Goal: Register for event/course

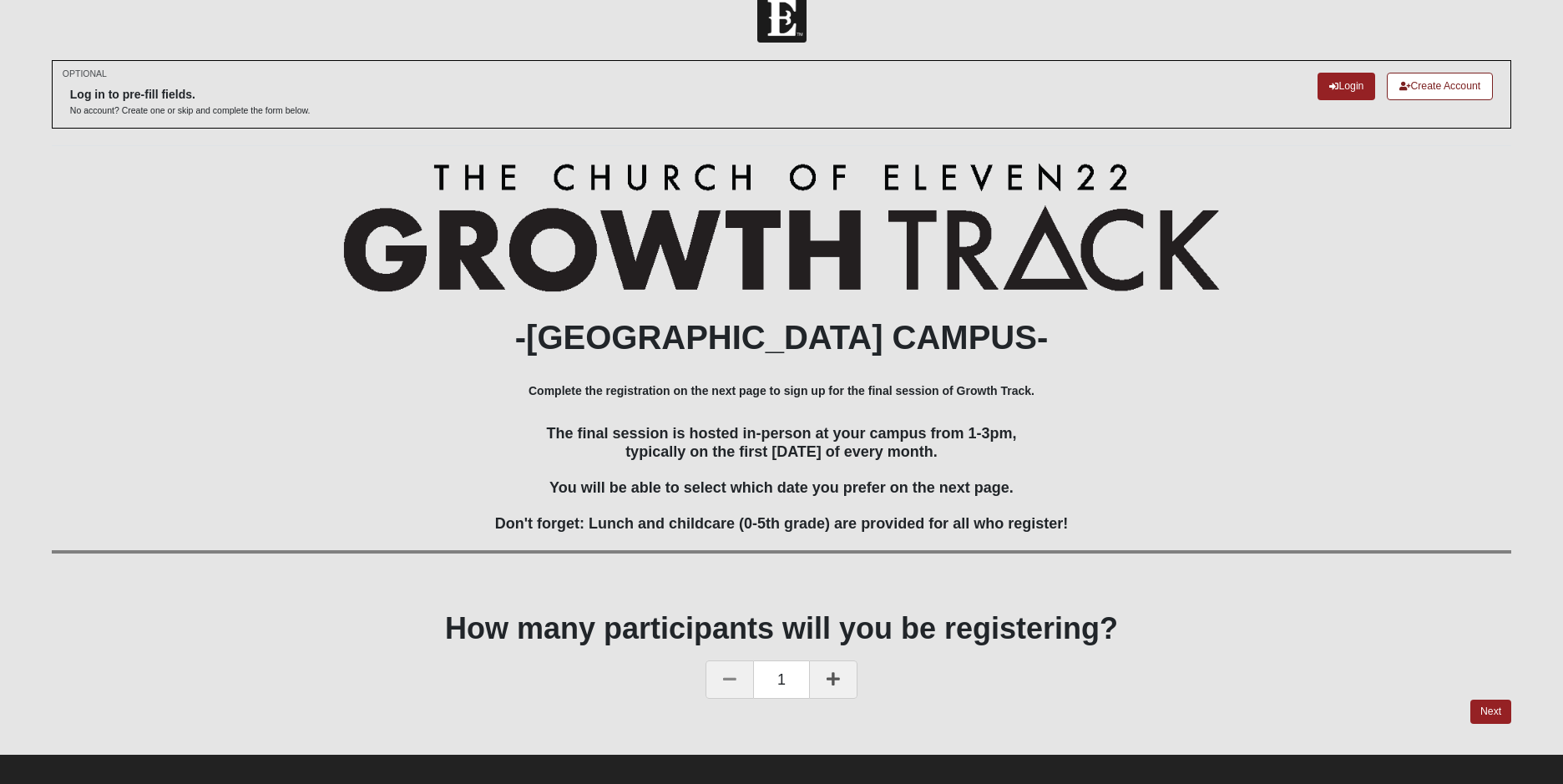
scroll to position [42, 0]
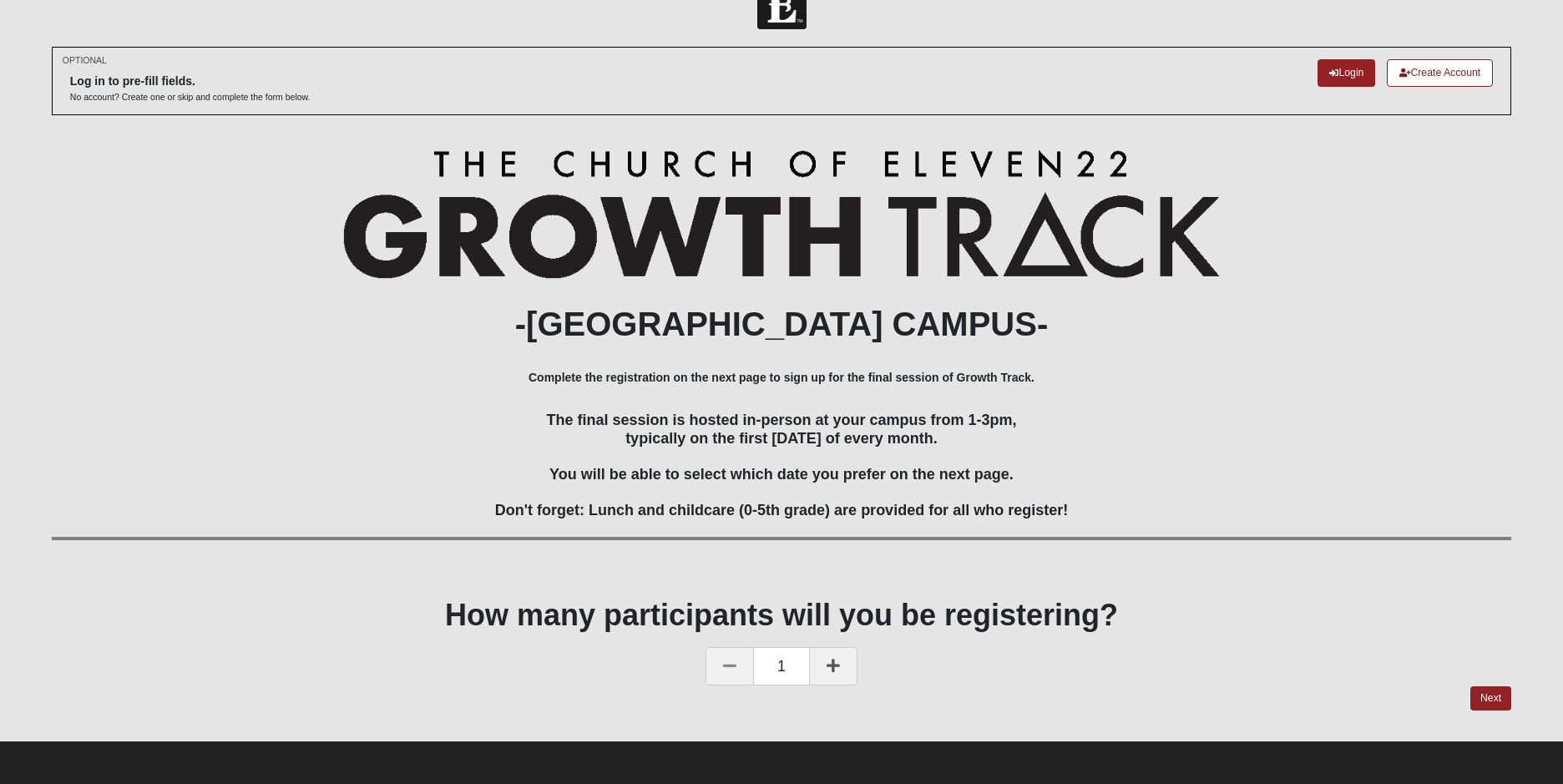
click at [832, 670] on icon at bounding box center [832, 664] width 13 height 15
click at [1487, 696] on link "Next" at bounding box center [1491, 699] width 41 height 25
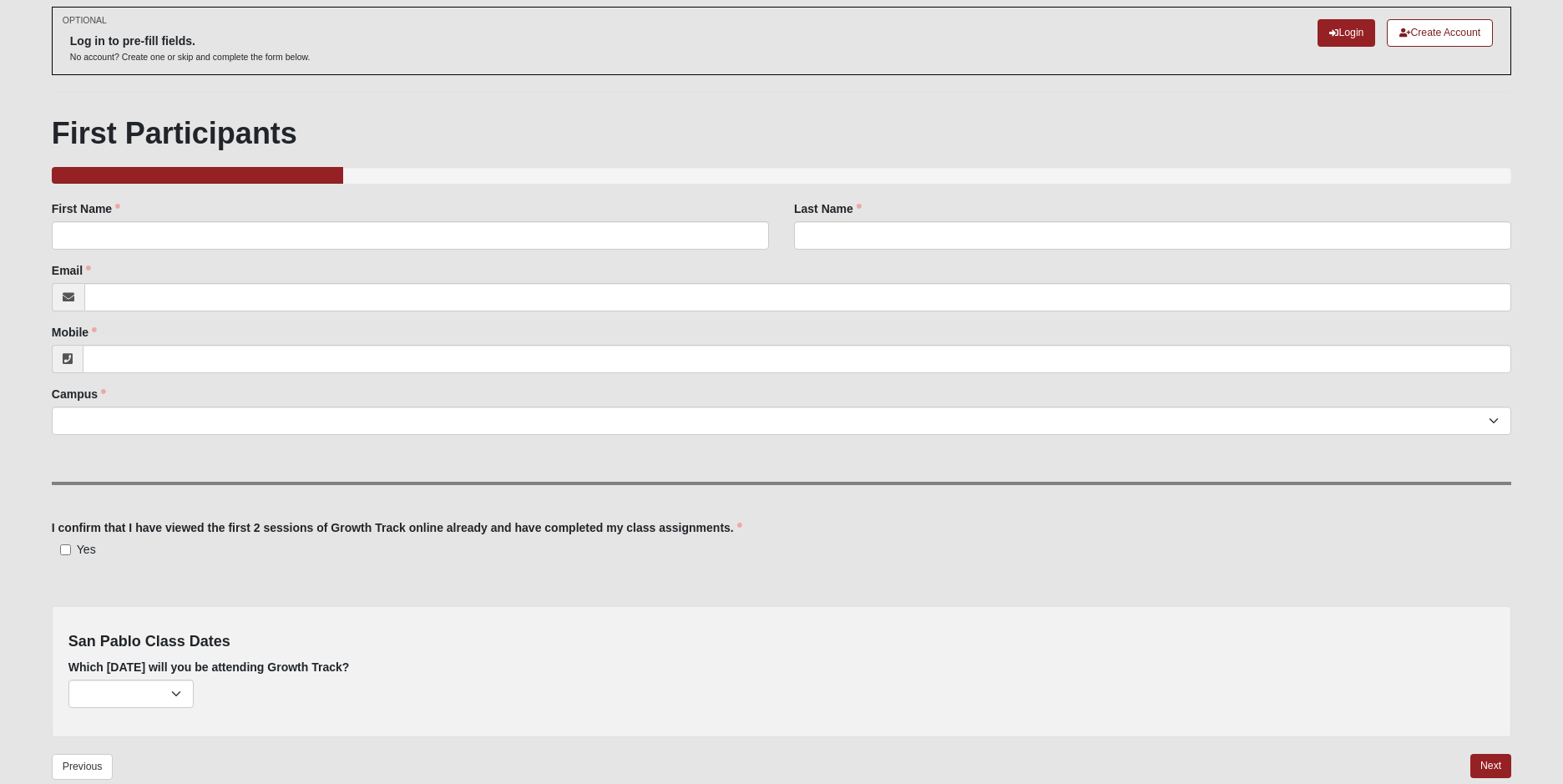
scroll to position [83, 0]
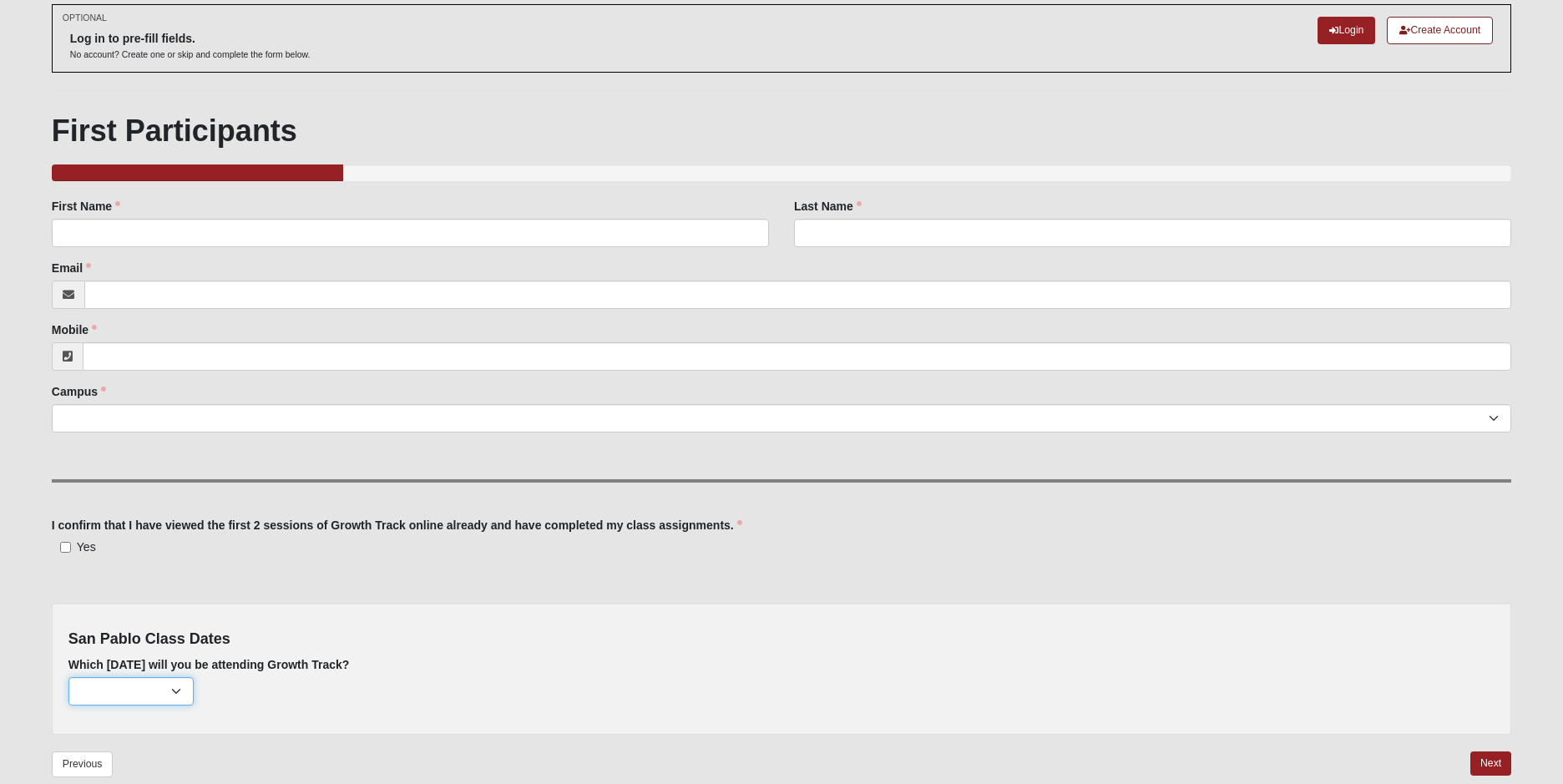
click at [183, 689] on select "August 3rd (163 remaining) September 7th (210 remaining) October 5th (220 remai…" at bounding box center [131, 691] width 125 height 28
click at [1351, 26] on link "Login" at bounding box center [1347, 30] width 58 height 27
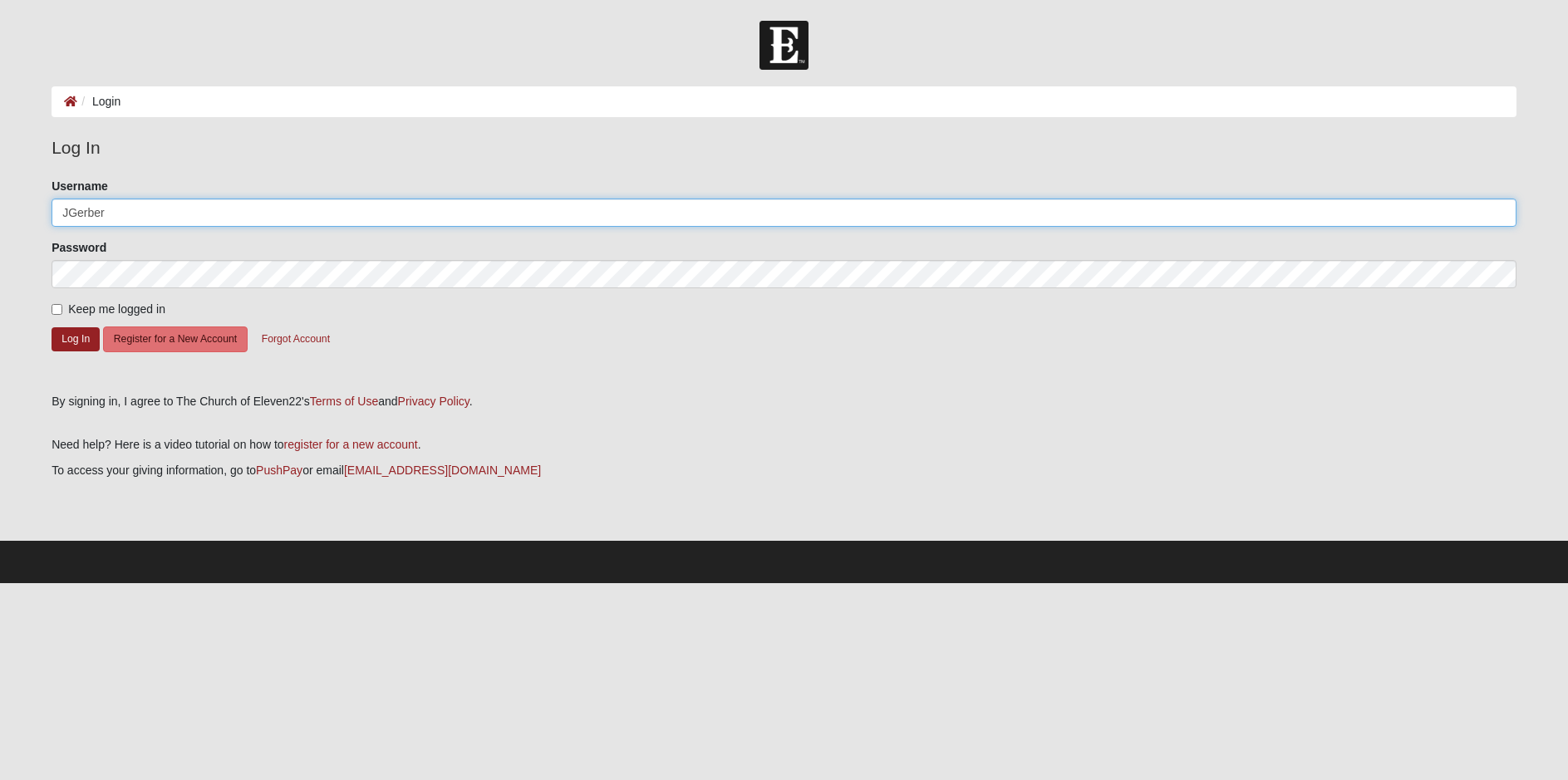
click at [123, 207] on input "JGerber" at bounding box center [784, 212] width 1466 height 28
type input "[EMAIL_ADDRESS][DOMAIN_NAME]"
click at [57, 308] on input "Keep me logged in" at bounding box center [57, 310] width 10 height 10
checkbox input "true"
click at [66, 339] on button "Log In" at bounding box center [75, 339] width 48 height 24
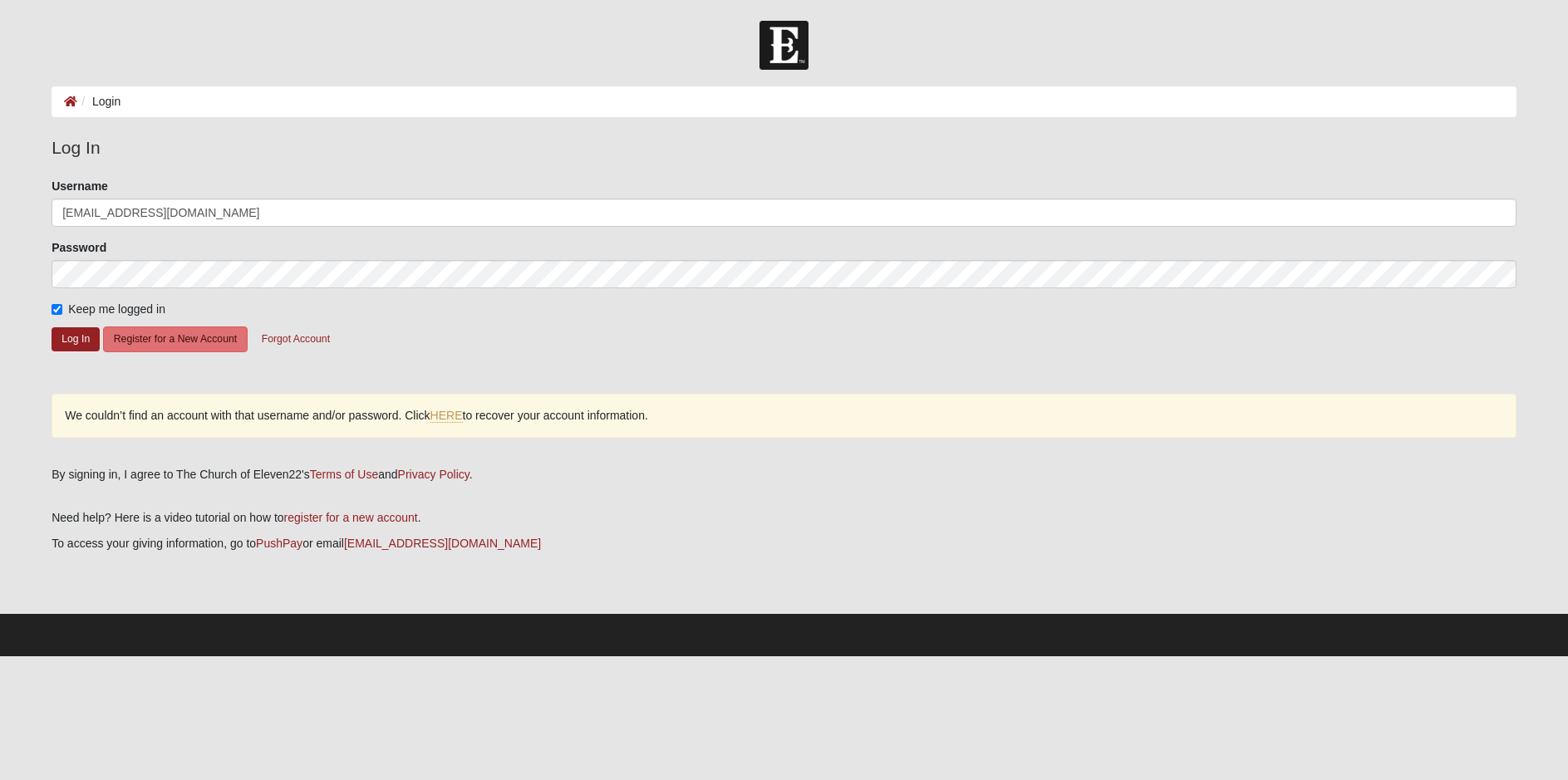
click at [197, 198] on div "Username [EMAIL_ADDRESS][DOMAIN_NAME]" at bounding box center [784, 202] width 1466 height 49
click at [199, 211] on input "[EMAIL_ADDRESS][DOMAIN_NAME]" at bounding box center [784, 212] width 1466 height 28
type input "JGerber"
click at [70, 339] on button "Log In" at bounding box center [75, 339] width 48 height 24
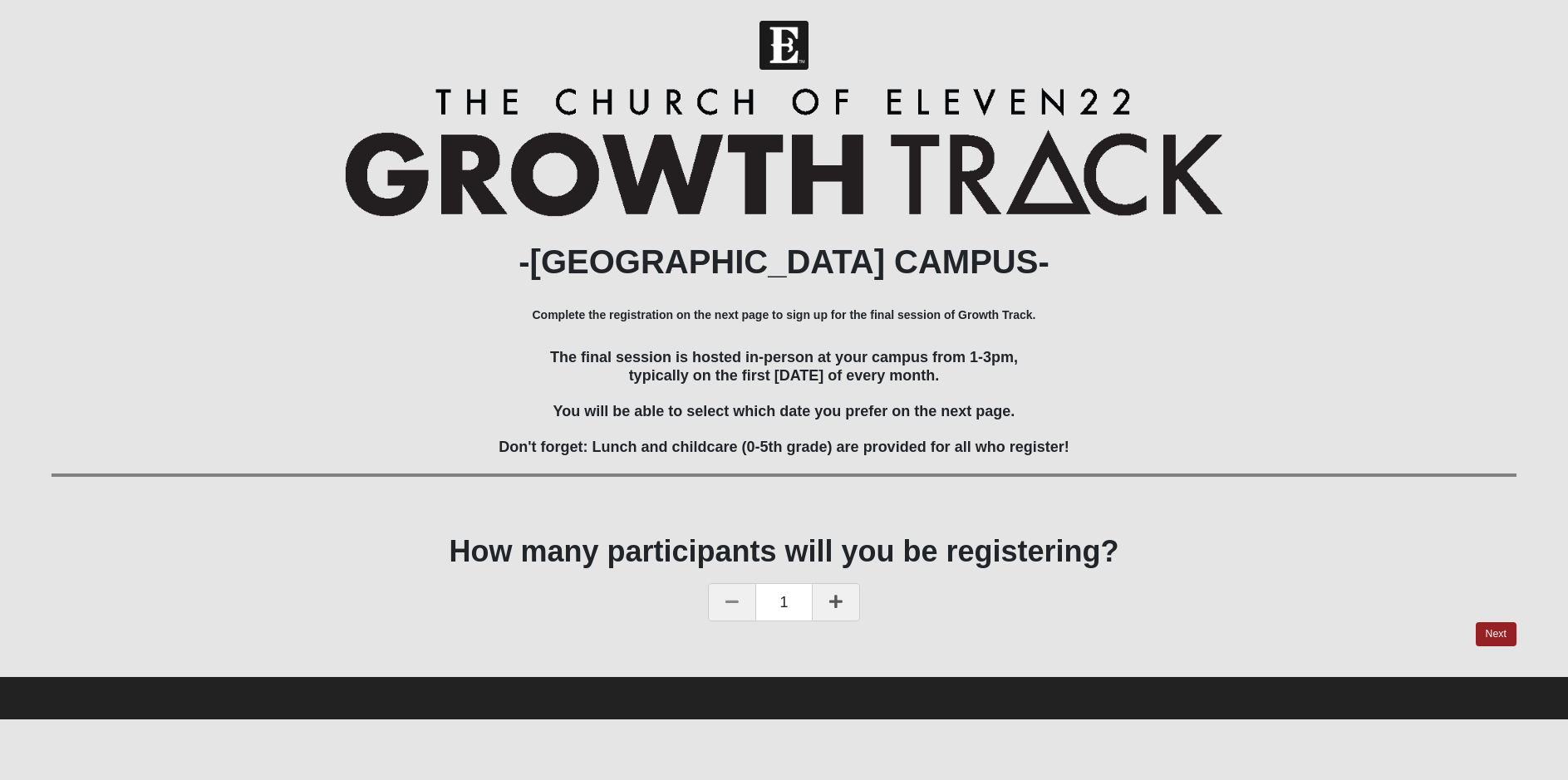
click at [839, 602] on icon at bounding box center [836, 601] width 13 height 15
click at [1502, 634] on link "Next" at bounding box center [1496, 634] width 41 height 24
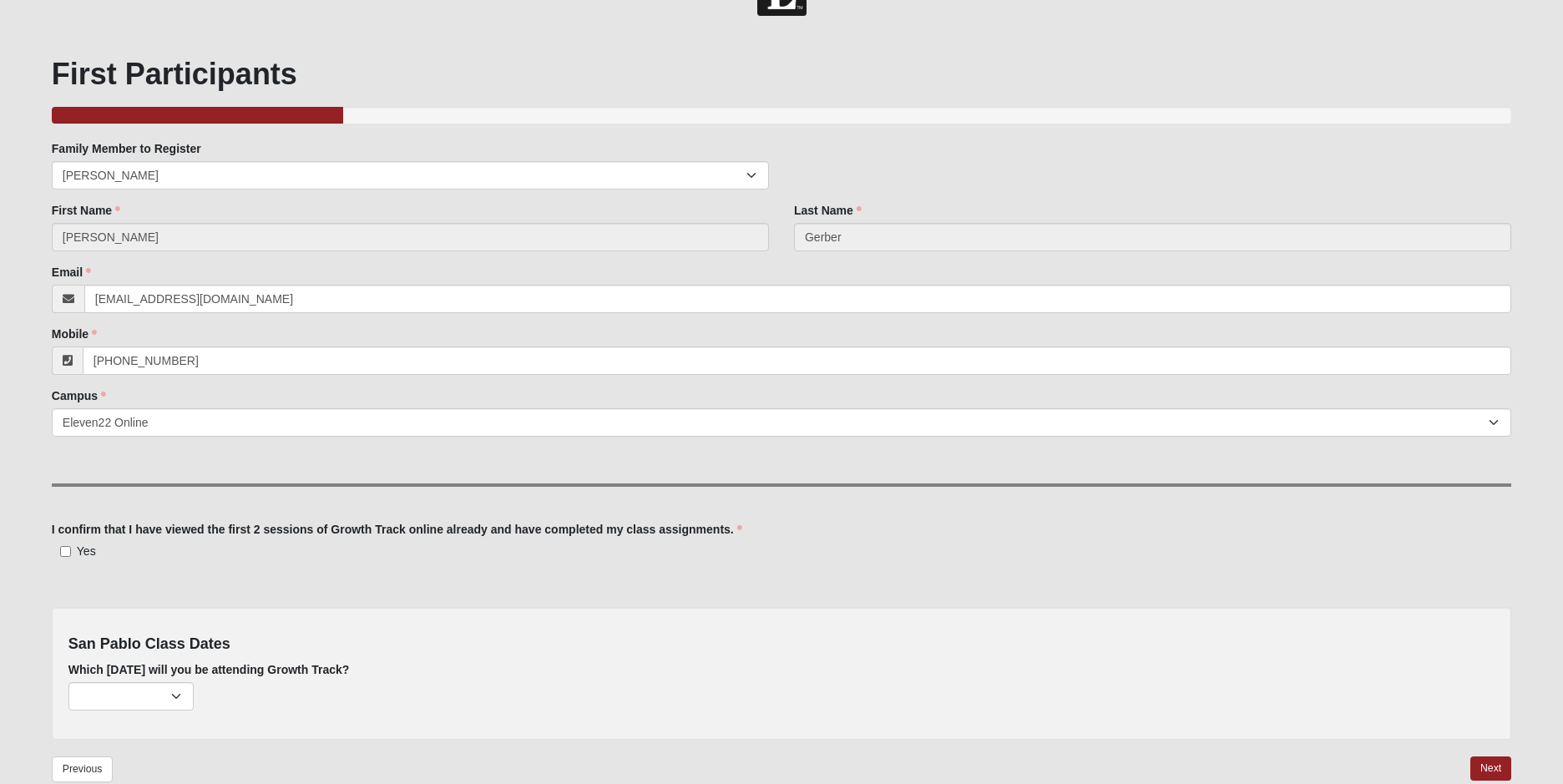
scroll to position [83, 0]
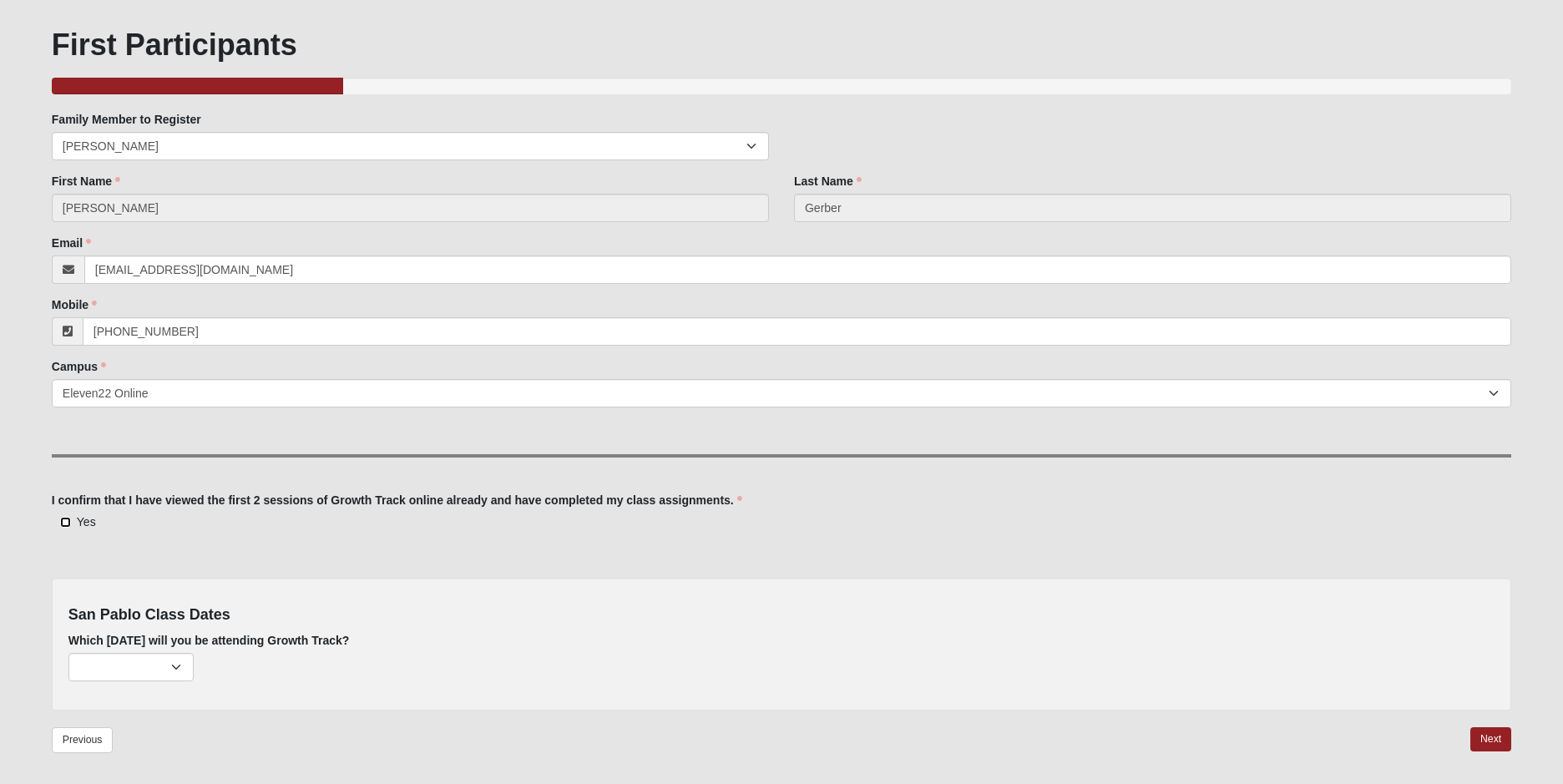
click at [62, 523] on input "Yes" at bounding box center [65, 522] width 11 height 11
checkbox input "true"
click at [173, 663] on select "August 3rd (163 remaining) September 7th (210 remaining) October 5th (220 remai…" at bounding box center [131, 667] width 125 height 28
select select "714"
click at [69, 653] on select "August 3rd (163 remaining) September 7th (210 remaining) October 5th (220 remai…" at bounding box center [131, 667] width 125 height 28
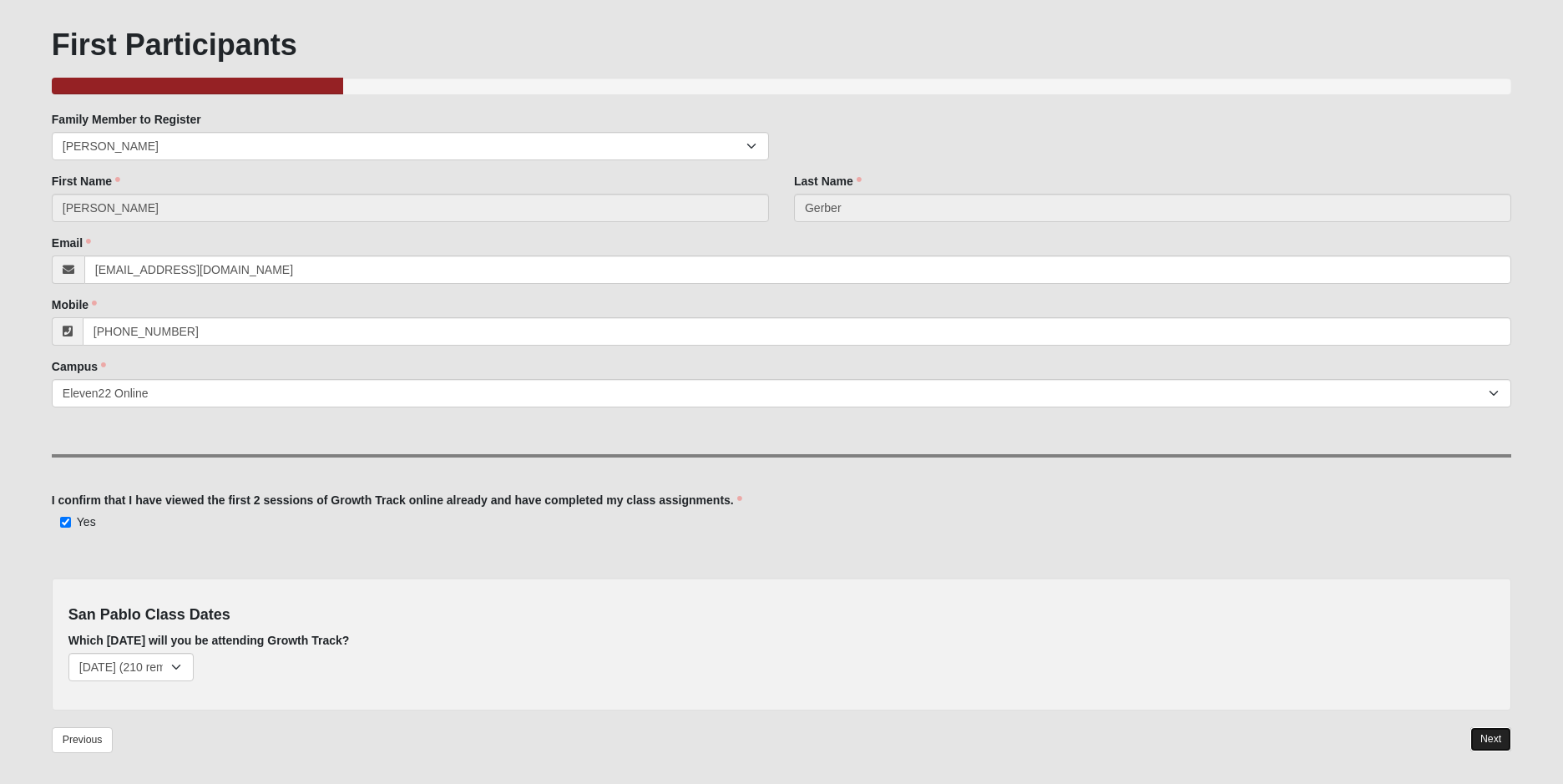
click at [1490, 737] on link "Next" at bounding box center [1491, 739] width 41 height 25
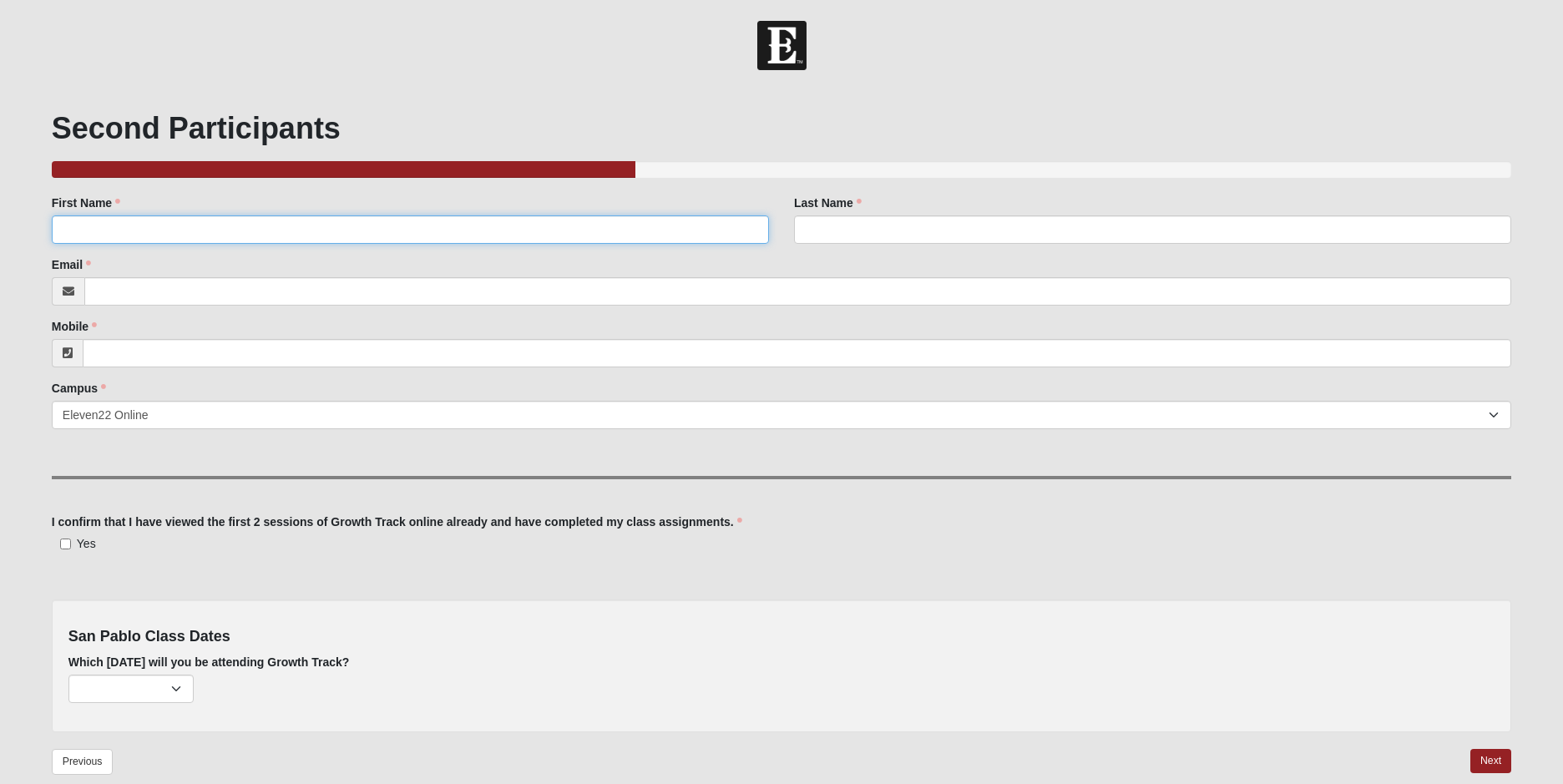
click at [738, 223] on input "First Name" at bounding box center [411, 229] width 717 height 28
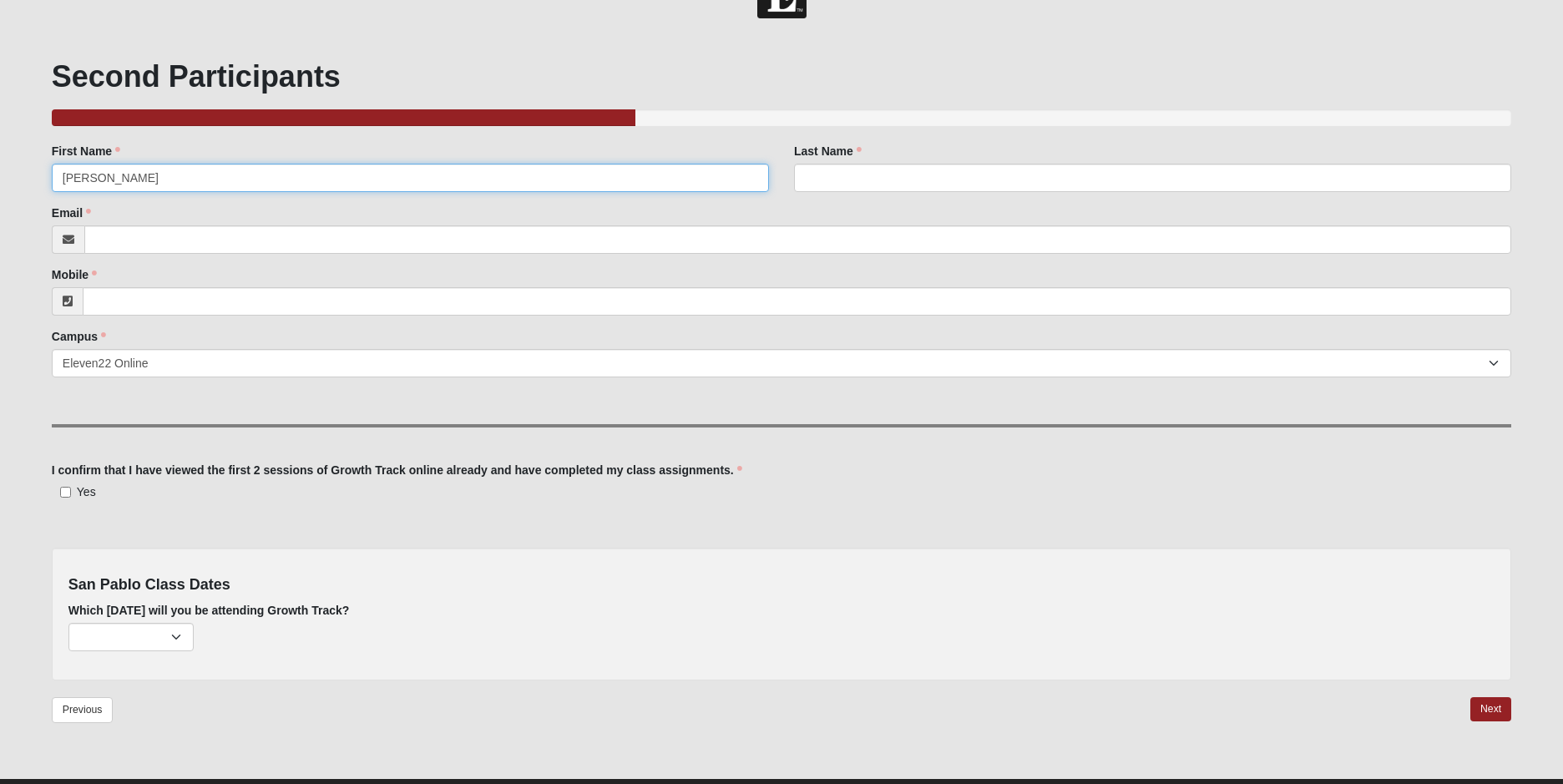
scroll to position [83, 0]
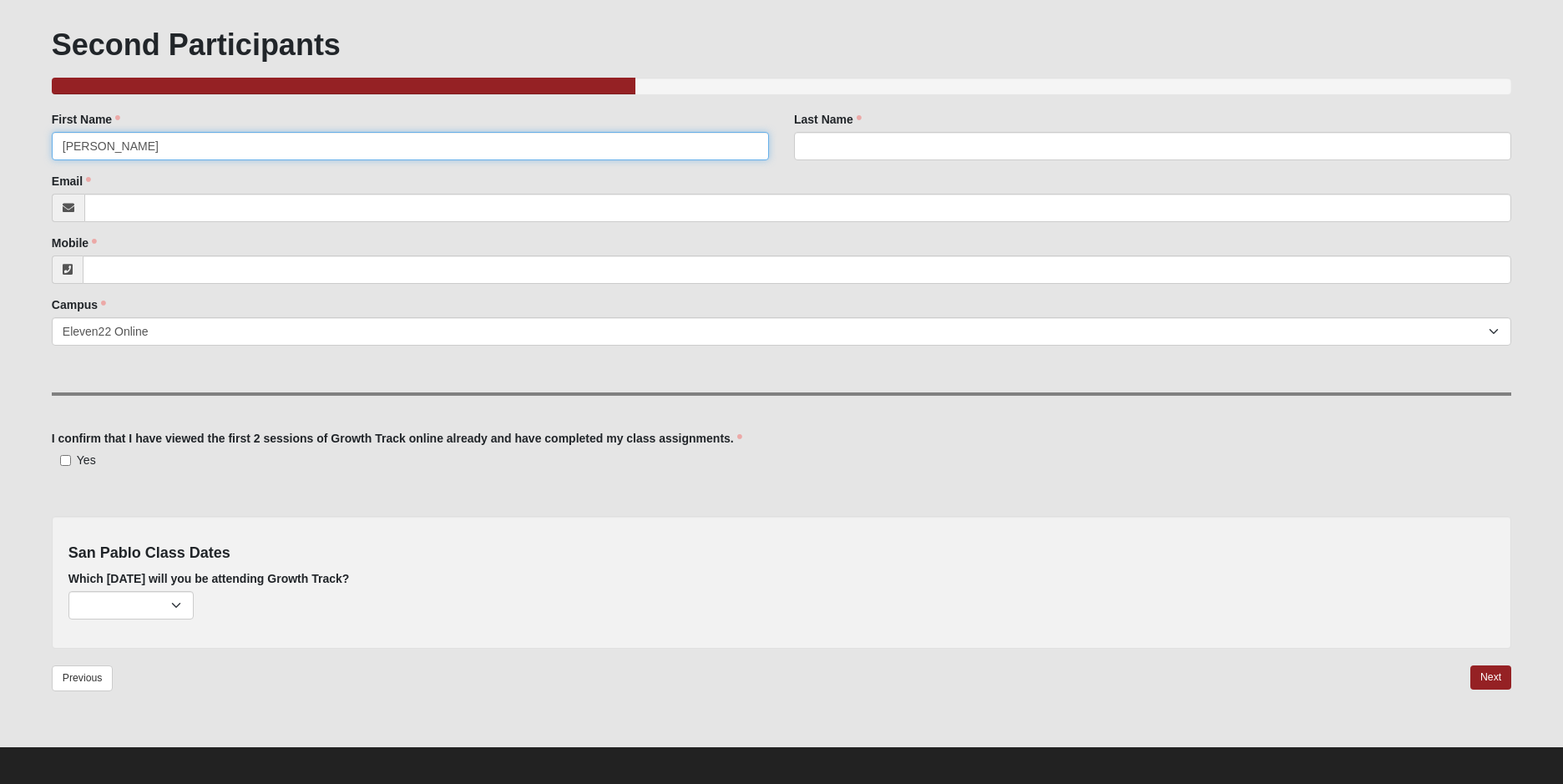
type input "Stephen"
drag, startPoint x: 903, startPoint y: 142, endPoint x: 905, endPoint y: 150, distance: 8.2
click at [903, 144] on input "Last Name" at bounding box center [1152, 146] width 717 height 28
type input "Gerber"
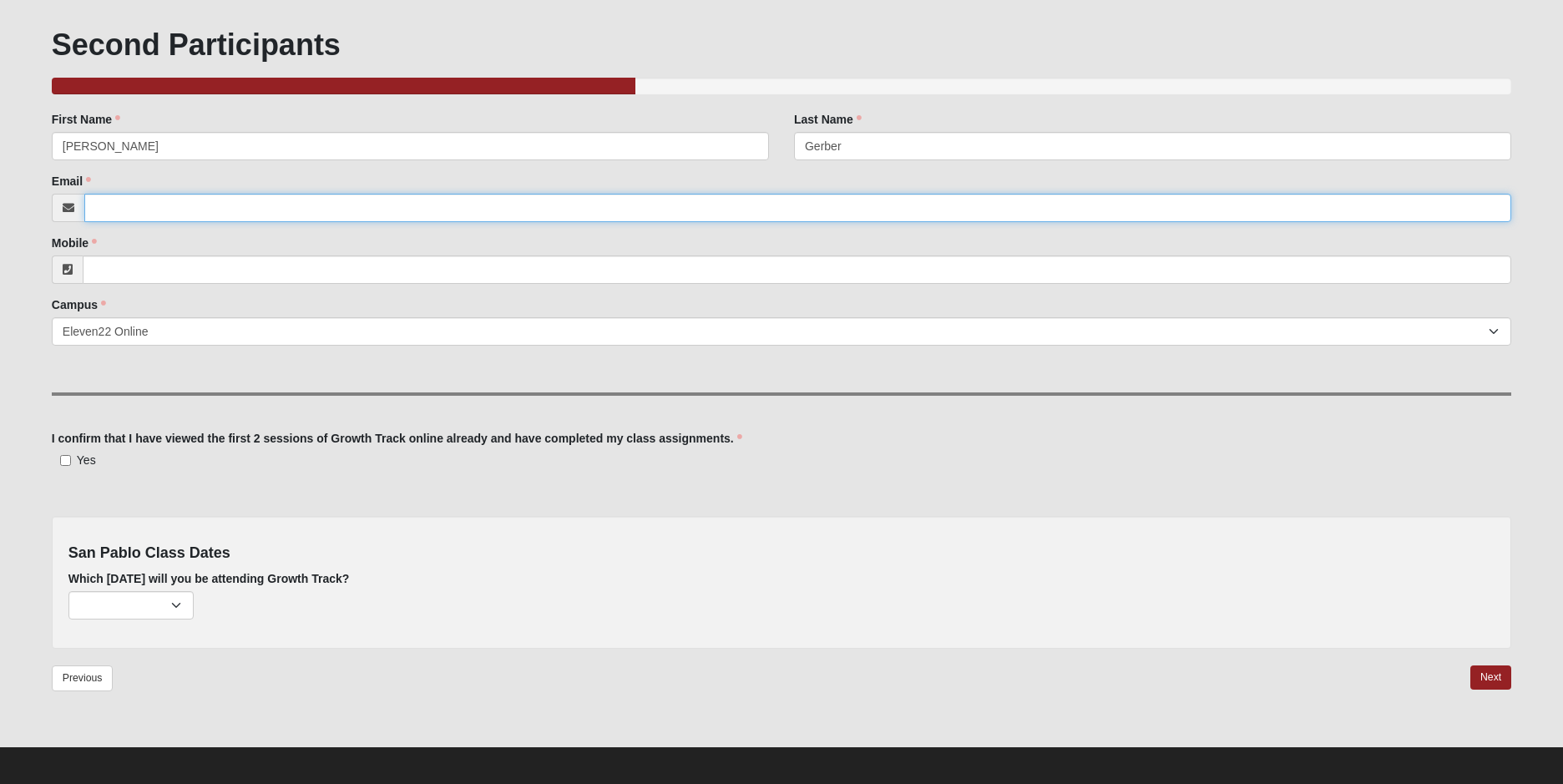
click at [100, 207] on input "Email" at bounding box center [797, 207] width 1427 height 28
type input "1234hiswill@gmail.com"
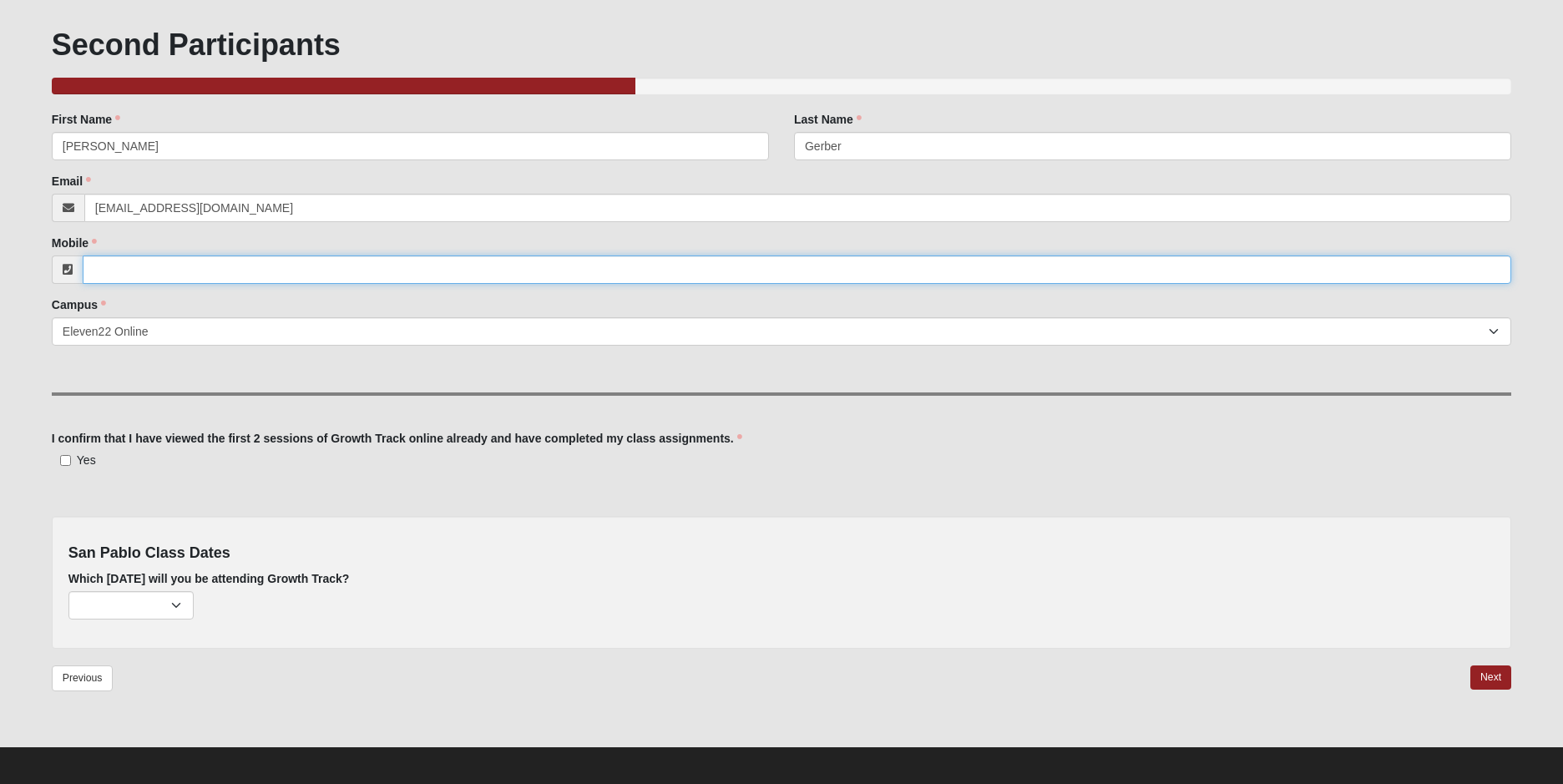
click at [105, 265] on input "Mobile" at bounding box center [796, 270] width 1429 height 28
type input "(407) 636-1882"
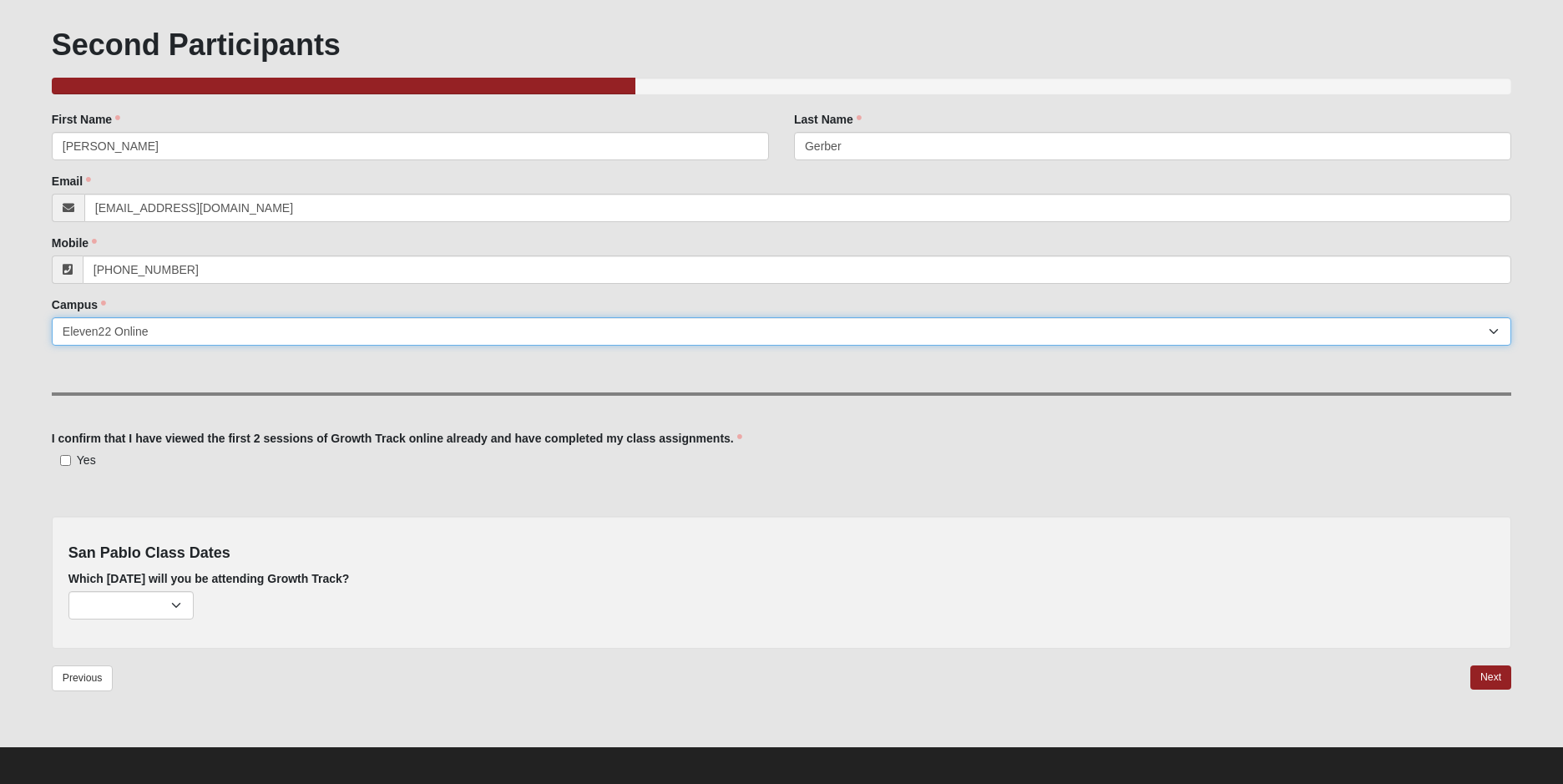
click at [84, 328] on select "Arlington Baymeadows Eleven22 Online Fleming Island Jesup Mandarin North Jax Or…" at bounding box center [782, 331] width 1459 height 28
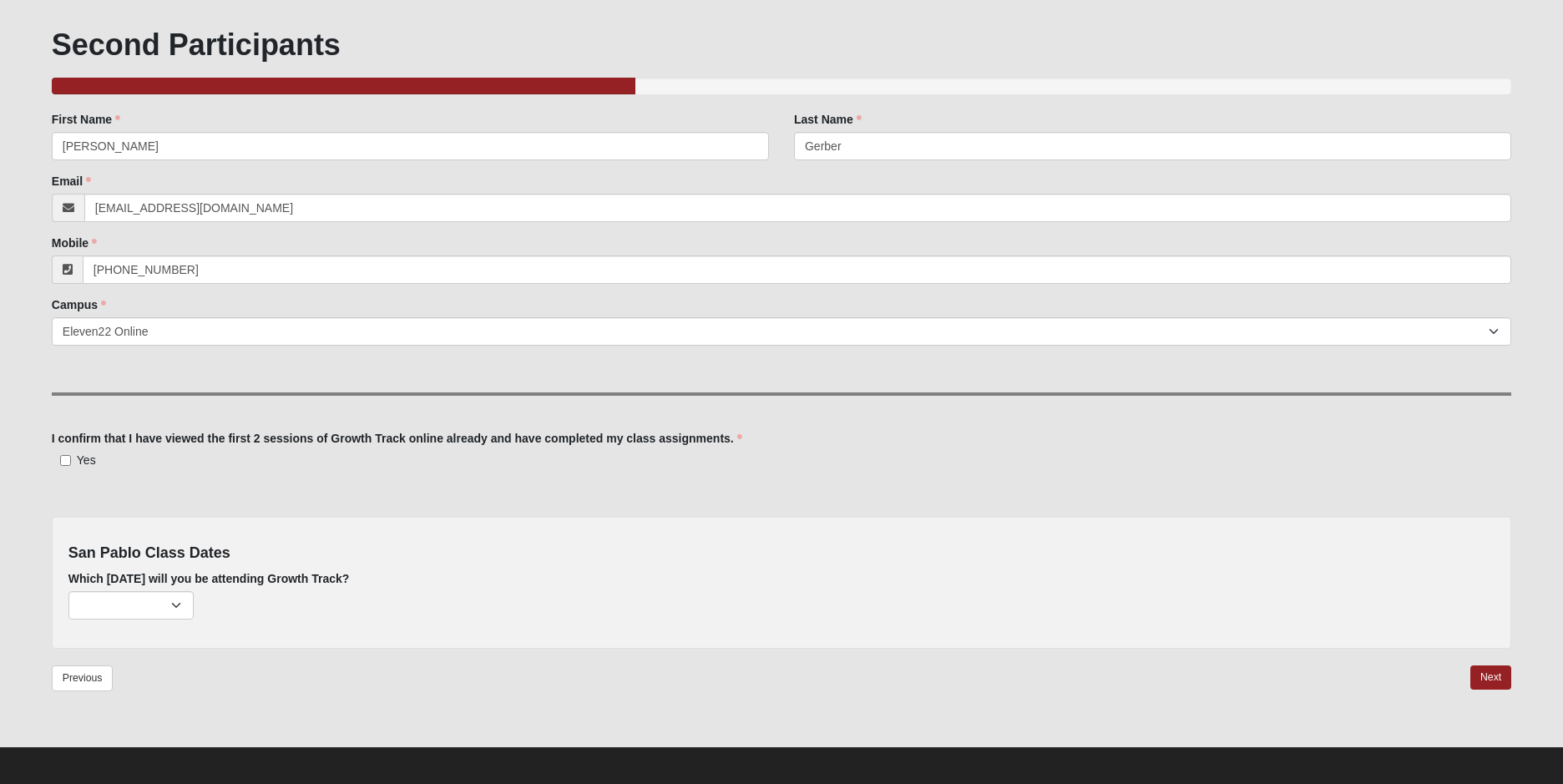
click at [483, 297] on div "Campus Arlington Baymeadows Eleven22 Online Fleming Island Jesup Mandarin North…" at bounding box center [782, 321] width 1459 height 49
click at [65, 458] on input "Yes" at bounding box center [65, 461] width 11 height 11
checkbox input "true"
click at [175, 602] on select "August 3rd (163 remaining) September 7th (209 remaining) October 5th (220 remai…" at bounding box center [131, 605] width 125 height 28
select select "714"
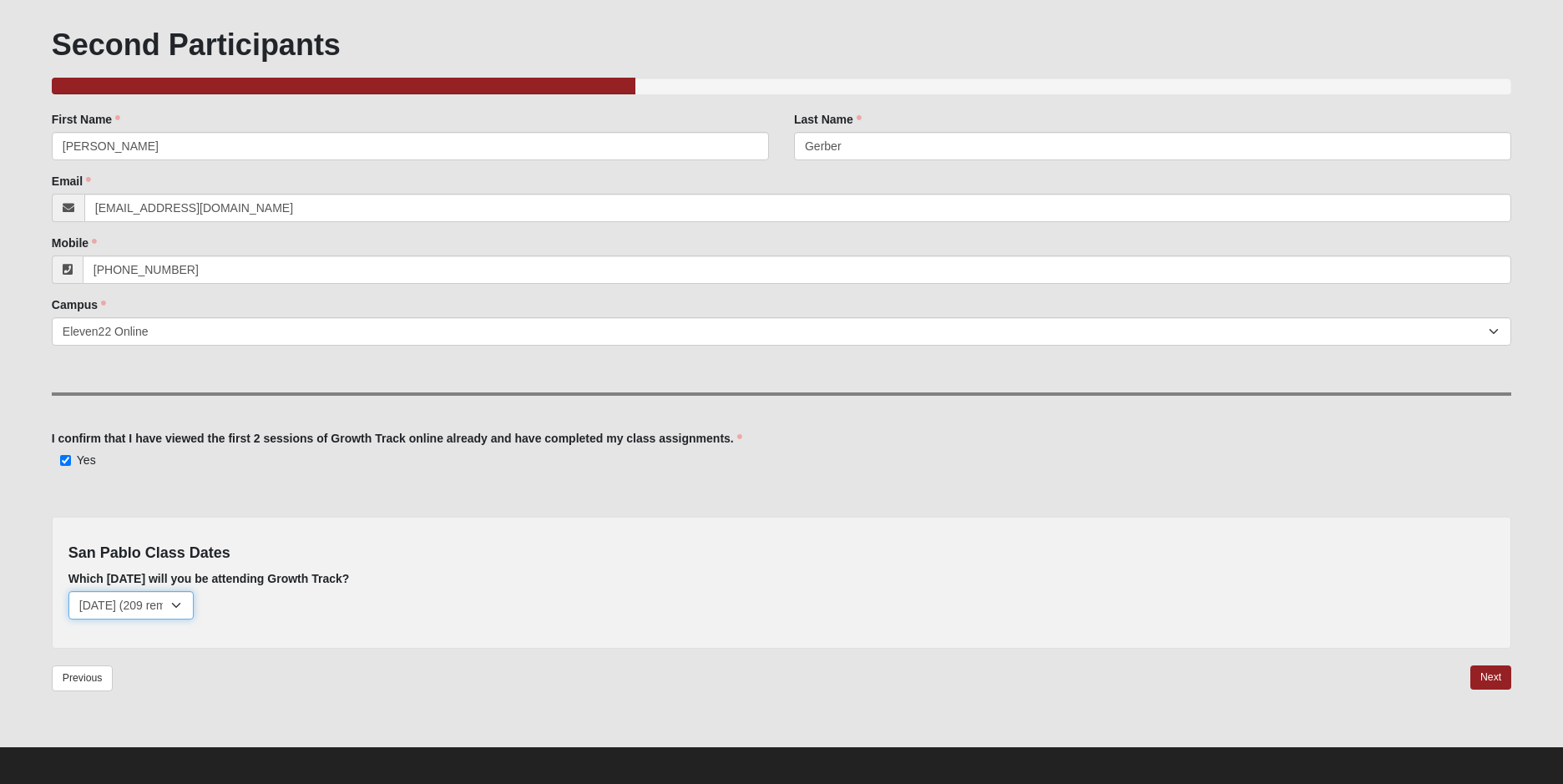
click at [69, 591] on select "August 3rd (163 remaining) September 7th (209 remaining) October 5th (220 remai…" at bounding box center [131, 605] width 125 height 28
click at [1483, 674] on link "Next" at bounding box center [1491, 678] width 41 height 25
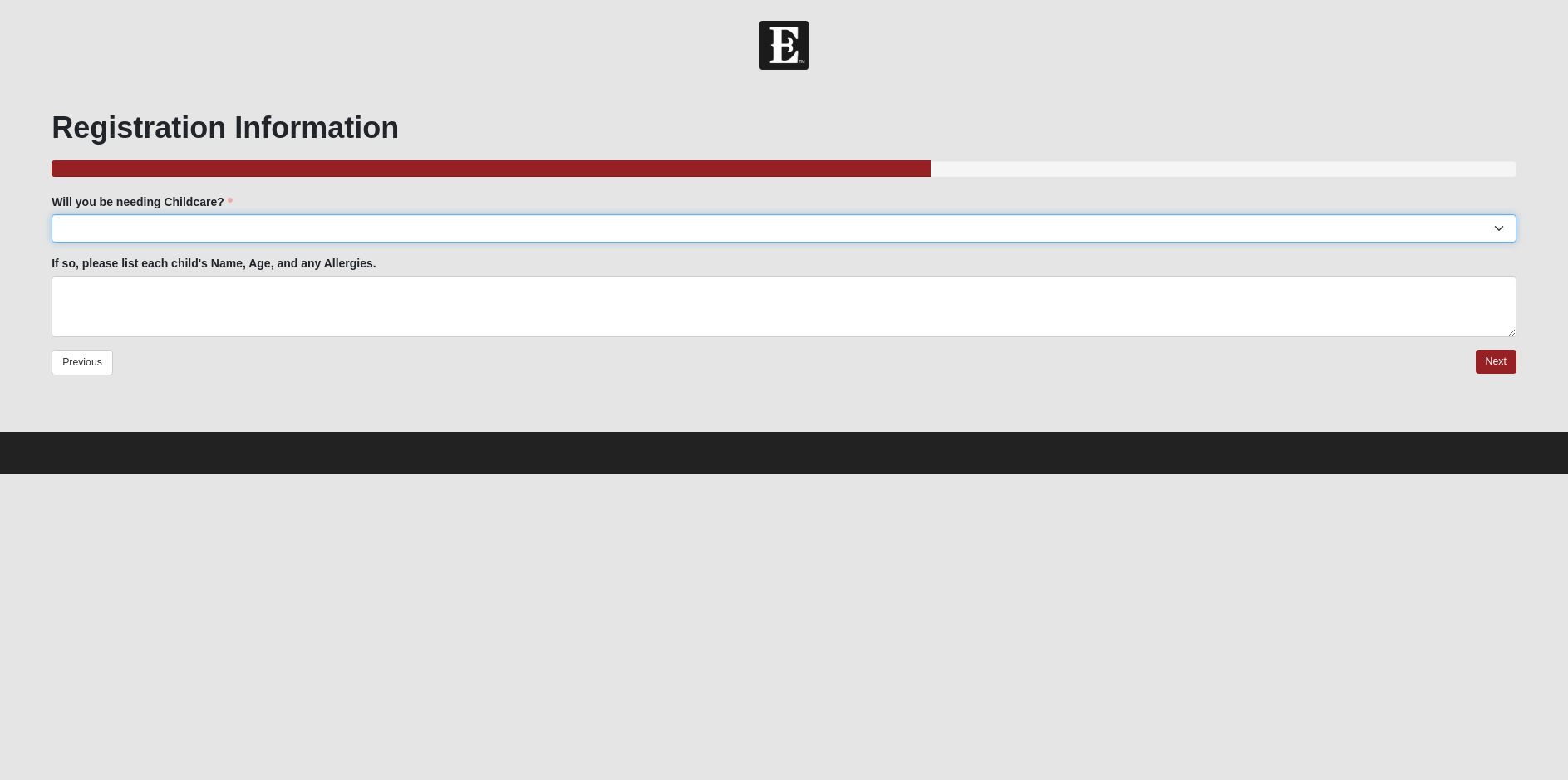
click at [1500, 226] on select "Yes No" at bounding box center [784, 228] width 1466 height 28
select select "No"
click at [52, 214] on select "Yes No" at bounding box center [784, 228] width 1466 height 28
click at [1492, 358] on link "Next" at bounding box center [1496, 362] width 41 height 24
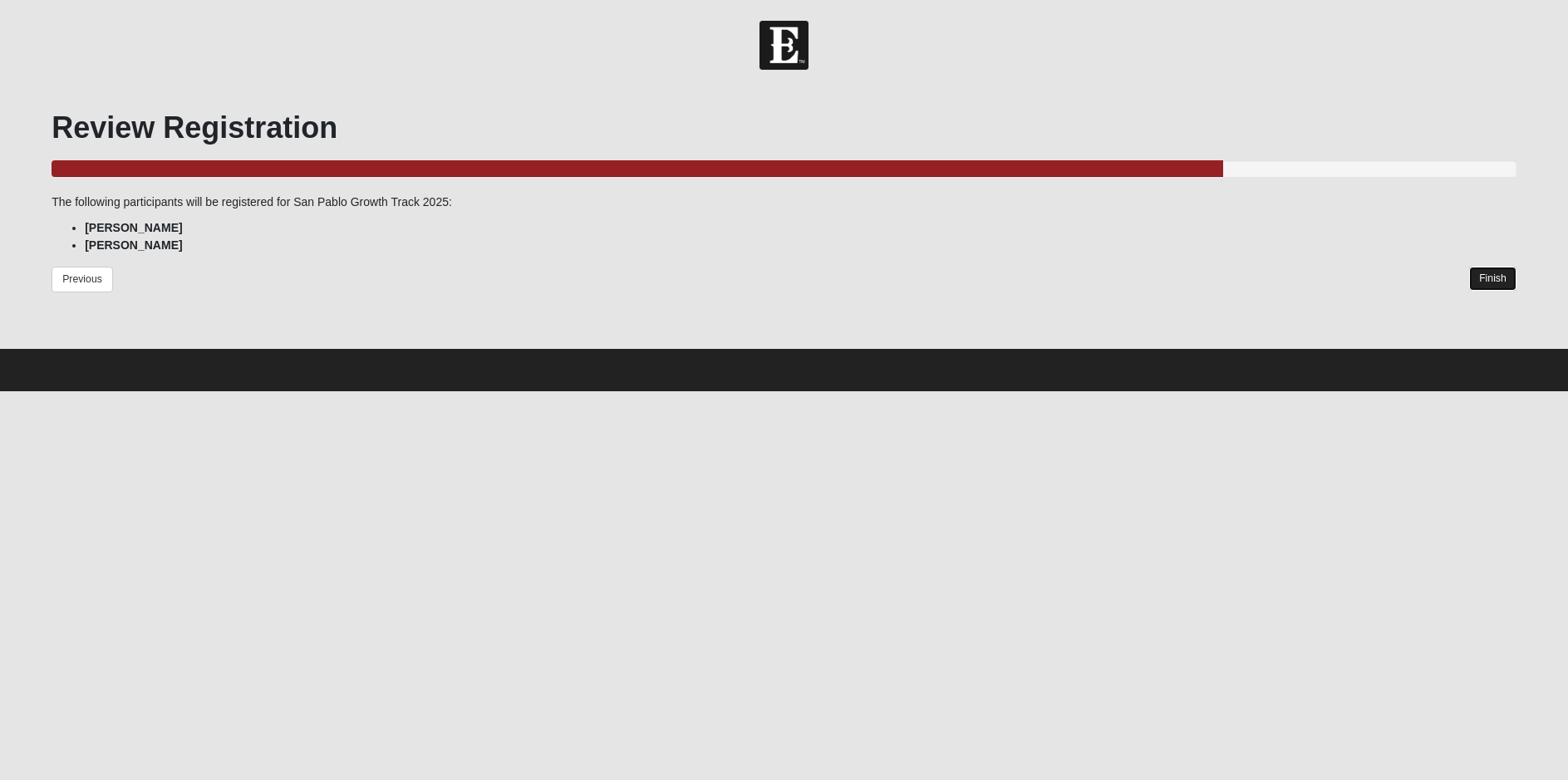
click at [1497, 277] on link "Finish" at bounding box center [1493, 279] width 47 height 24
